Goal: Register for event/course

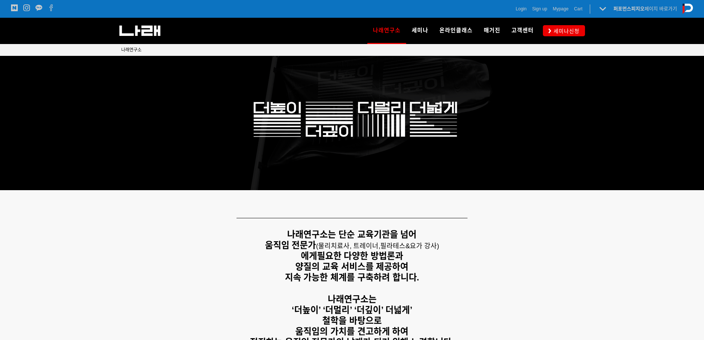
click at [559, 24] on div "나래연구소 연구소 소개 나래연구원 ML l SPECIALISTS 세미나 MovementLinks l 무브먼트링크 ML l LOWER QUART…" at bounding box center [457, 31] width 257 height 26
click at [562, 27] on span "세미나신청" at bounding box center [565, 30] width 28 height 7
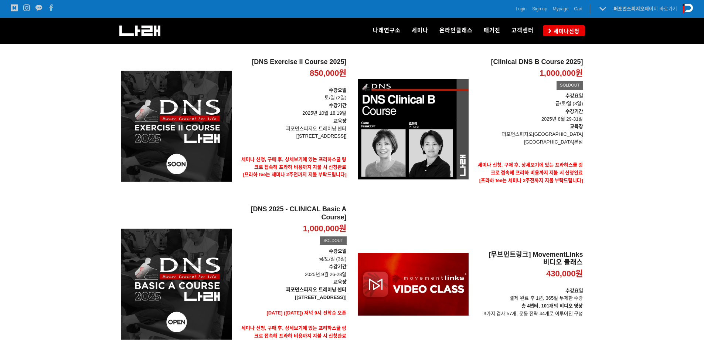
scroll to position [112, 0]
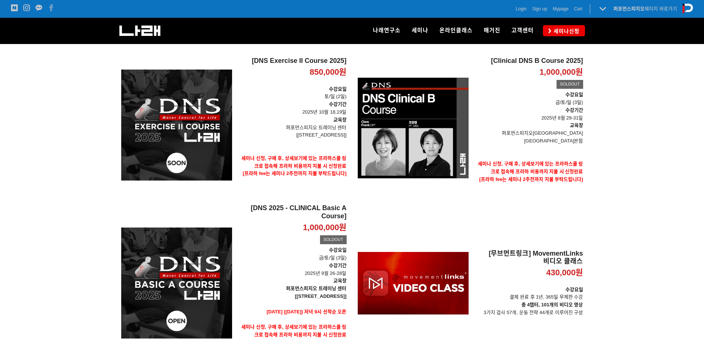
click at [681, 104] on div at bounding box center [352, 212] width 704 height 354
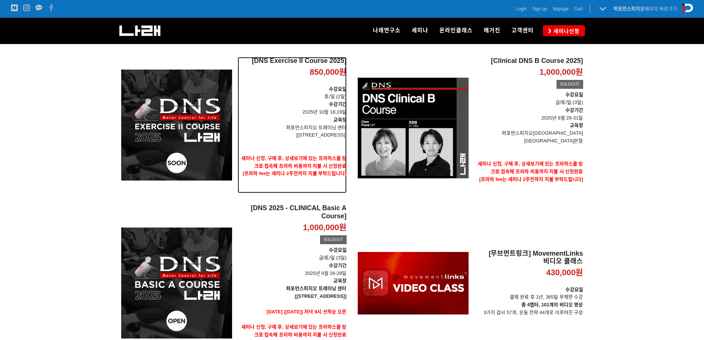
click at [284, 133] on p "[[STREET_ADDRESS]]" at bounding box center [292, 135] width 109 height 8
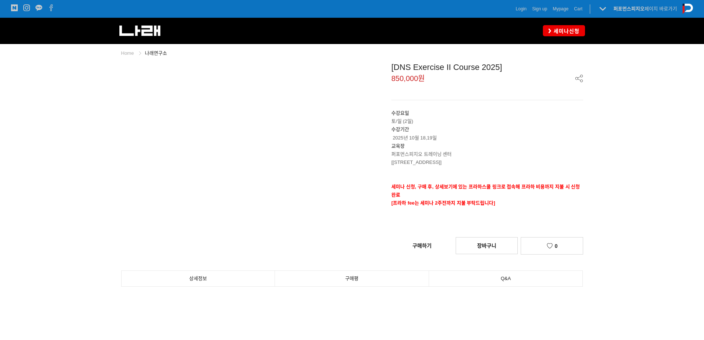
click at [676, 105] on div at bounding box center [352, 221] width 704 height 355
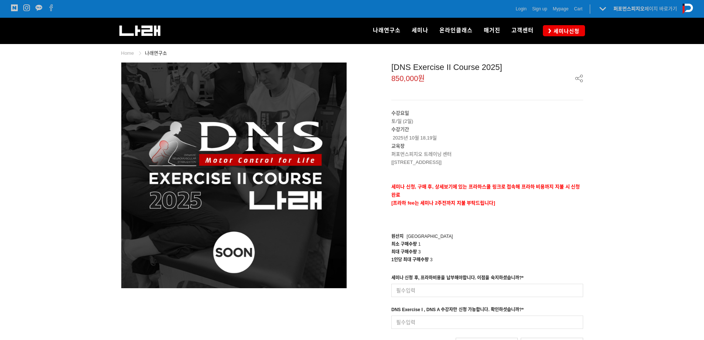
click at [493, 173] on p at bounding box center [487, 170] width 192 height 8
click at [564, 137] on p "수강기간 2025년 10월 18,19일" at bounding box center [487, 133] width 192 height 16
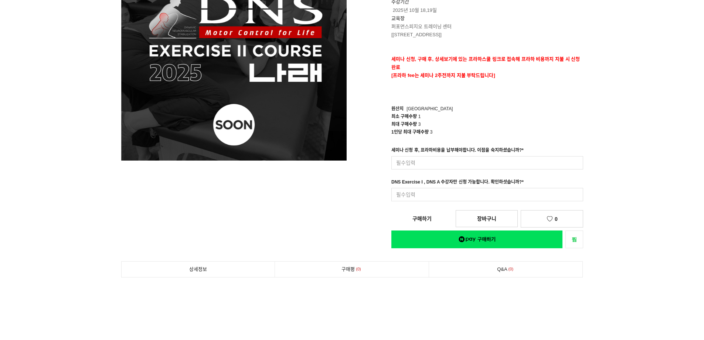
scroll to position [232, 0]
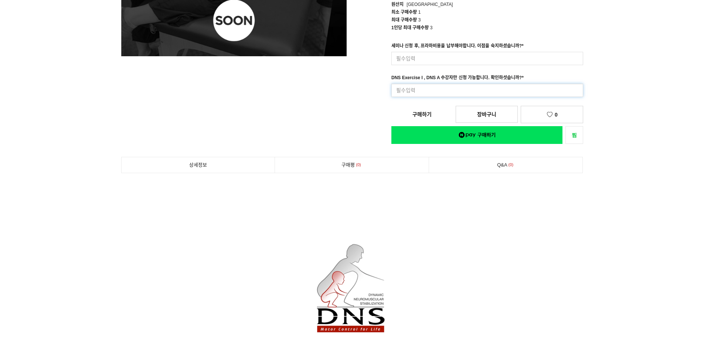
click at [549, 88] on input at bounding box center [487, 90] width 192 height 13
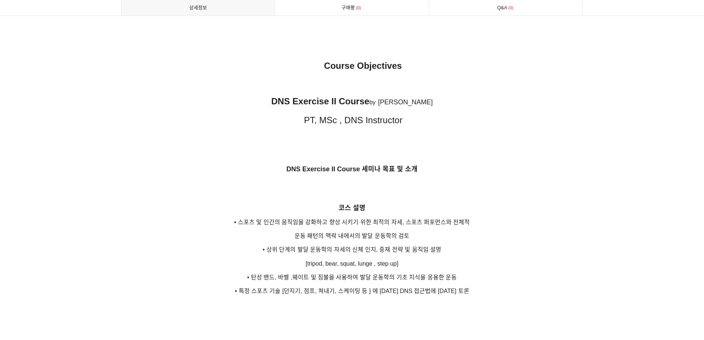
scroll to position [1089, 0]
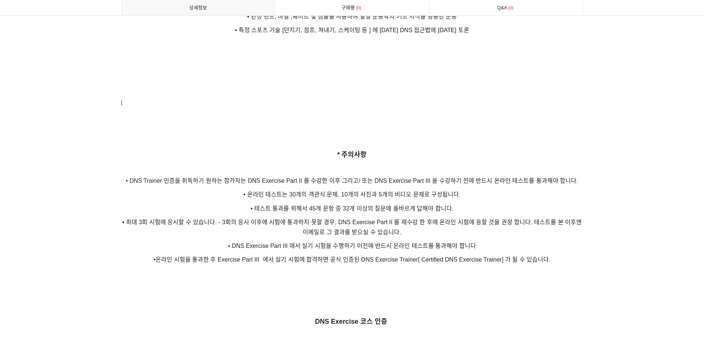
scroll to position [1314, 0]
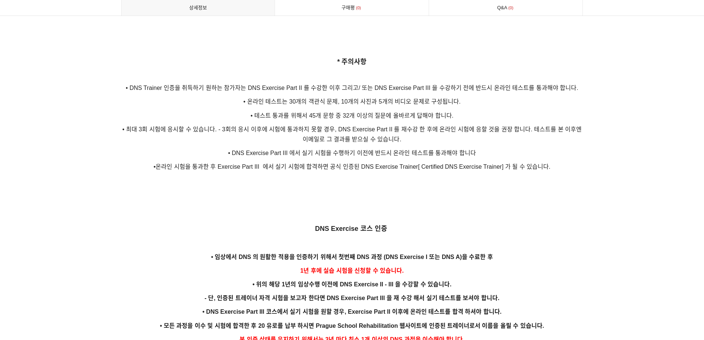
click at [341, 211] on p at bounding box center [352, 215] width 462 height 8
click at [411, 125] on p "• 최대 3회 시험에 응시할 수 있습니다. - 3회의 응시 이후에 시험에 통과하지 못할 경우, DNS Exercise Part II 를 재수강…" at bounding box center [352, 134] width 462 height 20
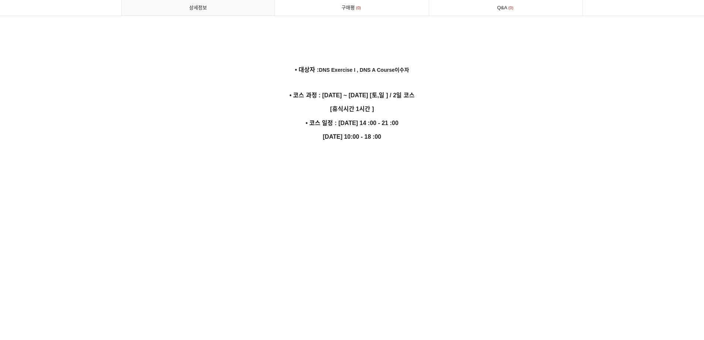
scroll to position [2125, 0]
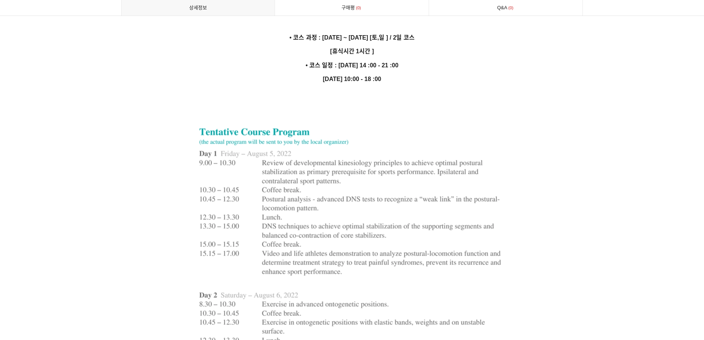
scroll to position [2194, 0]
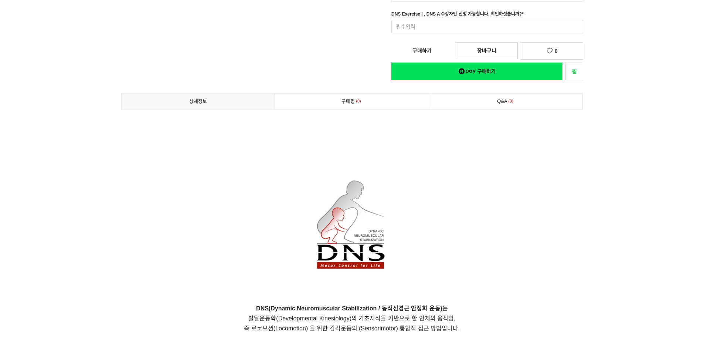
scroll to position [46, 0]
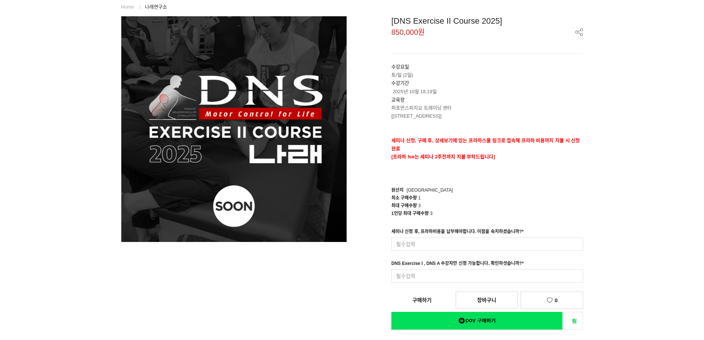
drag, startPoint x: 493, startPoint y: 114, endPoint x: 370, endPoint y: 106, distance: 124.1
click at [370, 106] on div "[DNS Exercise II Course 2025] 850,000원 수강요일 토/일 (2일) 수강기간 2025년 10월 18,19일 교육장 …" at bounding box center [470, 172] width 225 height 313
copy div "퍼포먼스피지오 트레이닝 센터 [송파구 128 skv1 메트로시티 B동 318호]"
click at [512, 71] on p "수강요일 토/일 (2일)" at bounding box center [487, 71] width 192 height 16
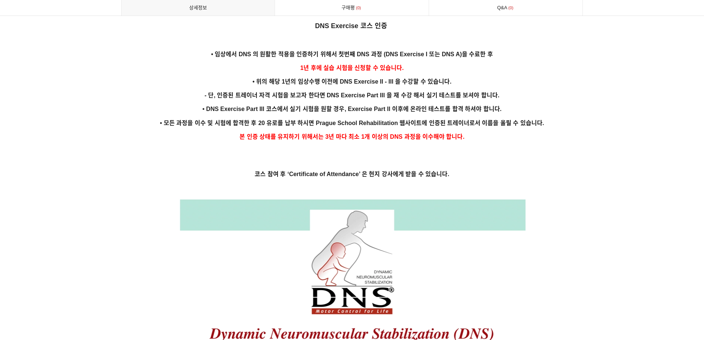
scroll to position [1505, 0]
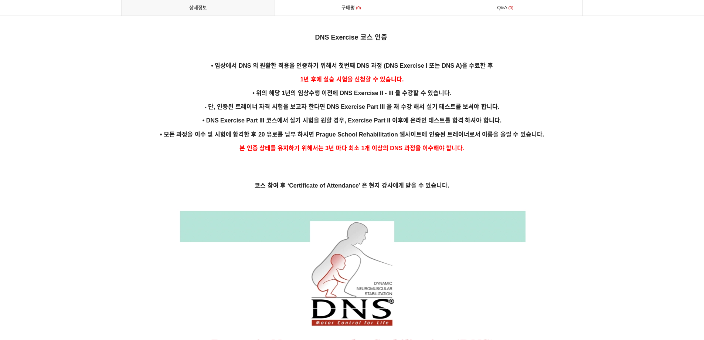
drag, startPoint x: 498, startPoint y: 101, endPoint x: 285, endPoint y: 77, distance: 215.0
click at [206, 88] on p "• 위의 해당 1년의 임상수행 이전에 DNS Exercise II - III 을 수강할 수 있습니다." at bounding box center [352, 93] width 462 height 10
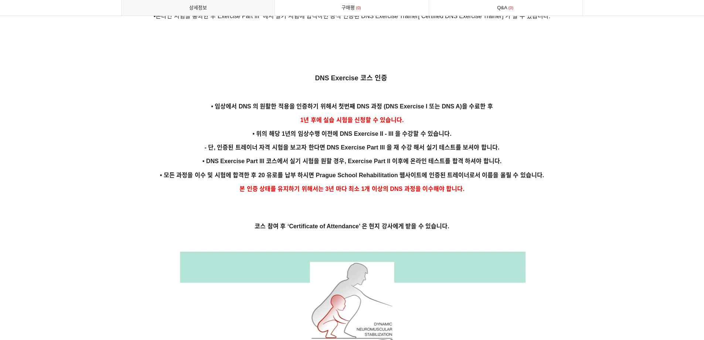
scroll to position [1453, 0]
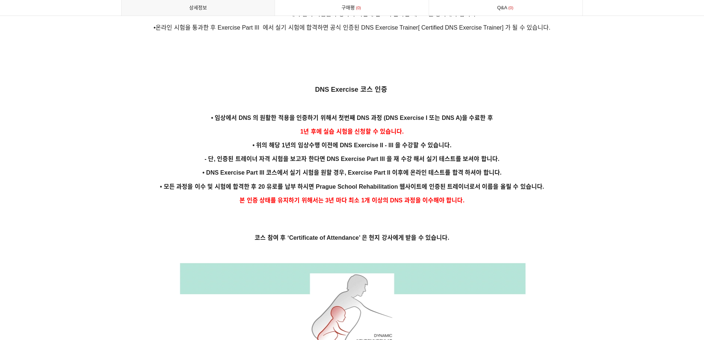
click at [303, 195] on p "본 인증 상태를 유지하기 위해서는 3년 마다 최소 1개 이상의 DNS 과정을 이수해야 합니다." at bounding box center [352, 200] width 462 height 10
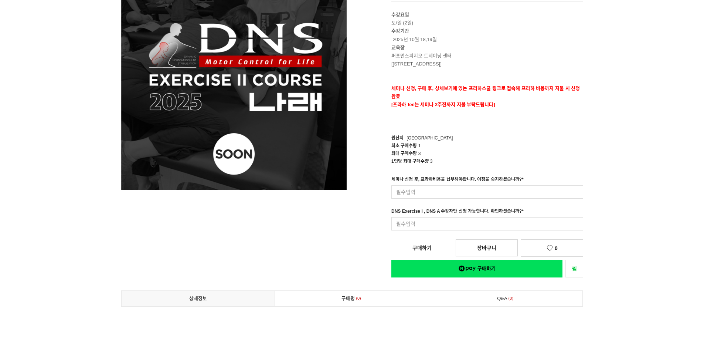
scroll to position [87, 0]
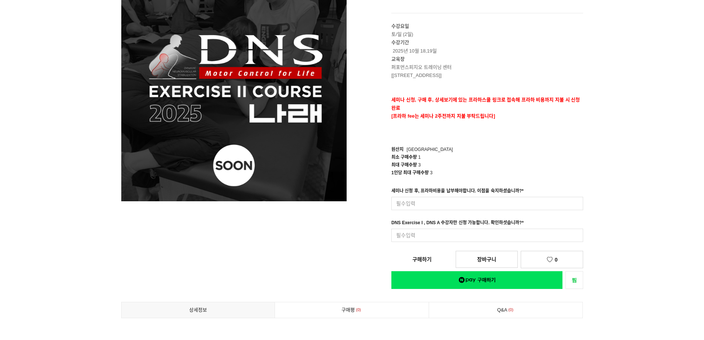
click at [546, 162] on div "최대 구매수량 3" at bounding box center [487, 165] width 192 height 8
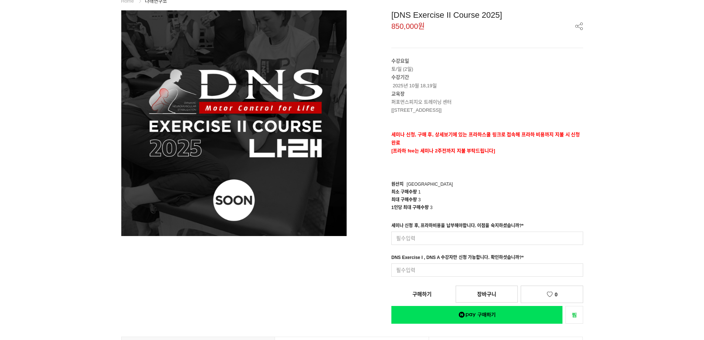
drag, startPoint x: 417, startPoint y: 85, endPoint x: 403, endPoint y: 82, distance: 14.2
click at [409, 82] on div "수강요일 토/일 (2일) 수강기간 2025년 10월 18,19일 교육장 퍼포먼스피지오 트레이닝 센터 [송파구 128 skv1 메트로시티 B동 …" at bounding box center [487, 114] width 192 height 114
click at [384, 78] on div "[DNS Exercise II Course 2025] 850,000원 수강요일 토/일 (2일) 수강기간 2025년 10월 18,19일 교육장 …" at bounding box center [470, 166] width 225 height 313
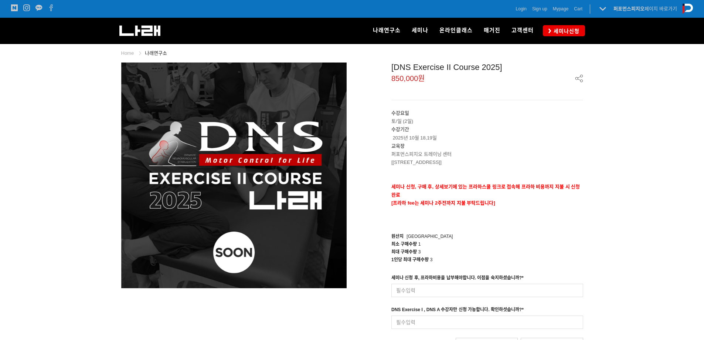
scroll to position [69, 0]
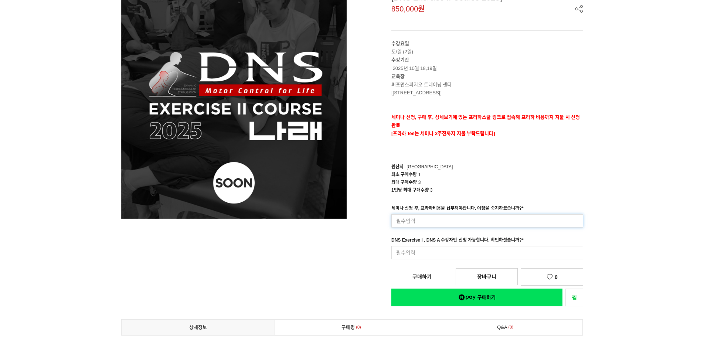
click at [436, 220] on input at bounding box center [487, 220] width 192 height 13
click at [425, 251] on input at bounding box center [487, 252] width 192 height 13
drag, startPoint x: 429, startPoint y: 246, endPoint x: 479, endPoint y: 242, distance: 49.7
click at [477, 242] on div "DNS Exercise I , DNS A 수강자만 신청 가능합니다. 확인하셧습니까? * 입력형 옵션을 입력해 주세요 최대 50자 이내로 입력해…" at bounding box center [487, 247] width 192 height 23
click at [481, 241] on div "DNS Exercise I , DNS A 수강자만 신청 가능합니다. 확인하셧습니까? *" at bounding box center [457, 241] width 132 height 10
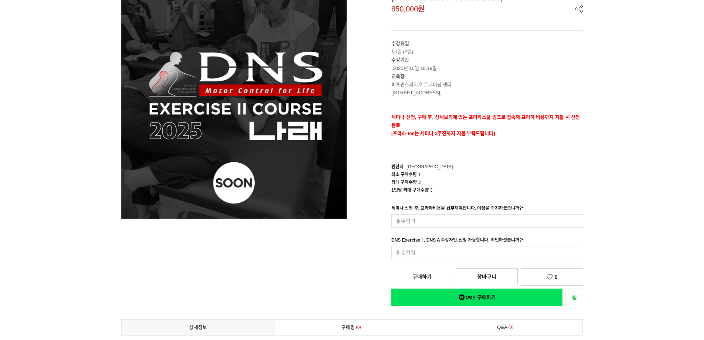
click at [361, 214] on div "[DNS Exercise II Course 2025] 850,000원 수강요일 토/일 (2일) 수강기간 2025년 10월 18,19일 교육장 …" at bounding box center [470, 149] width 225 height 313
drag, startPoint x: 360, startPoint y: 269, endPoint x: 339, endPoint y: 290, distance: 29.5
click at [360, 269] on div "[DNS Exercise II Course 2025] 850,000원 수강요일 토/일 (2일) 수강기간 2025년 10월 18,19일 교육장 …" at bounding box center [470, 149] width 225 height 313
drag, startPoint x: 0, startPoint y: 169, endPoint x: 150, endPoint y: 12, distance: 217.2
